Goal: Find specific page/section: Find specific page/section

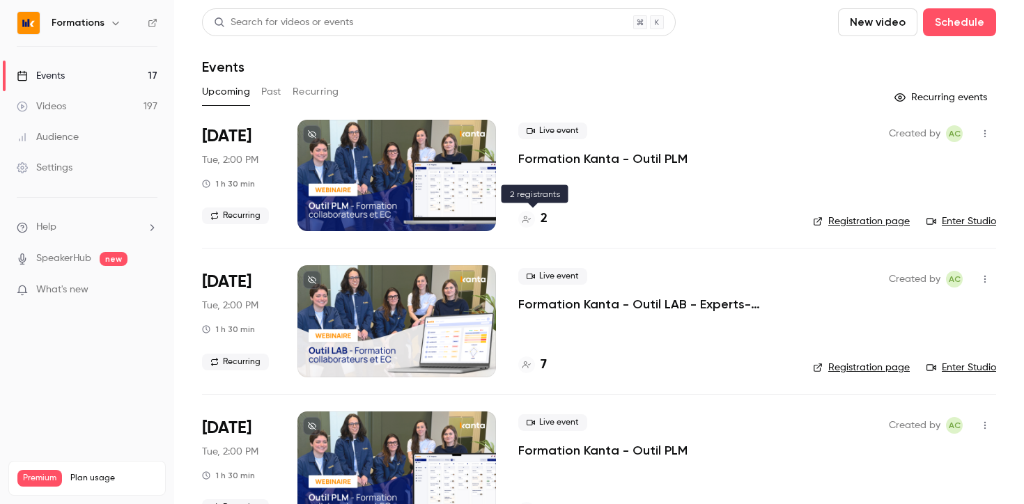
click at [543, 219] on h4 "2" at bounding box center [543, 219] width 7 height 19
click at [542, 219] on h4 "3" at bounding box center [543, 219] width 7 height 19
